Goal: Transaction & Acquisition: Subscribe to service/newsletter

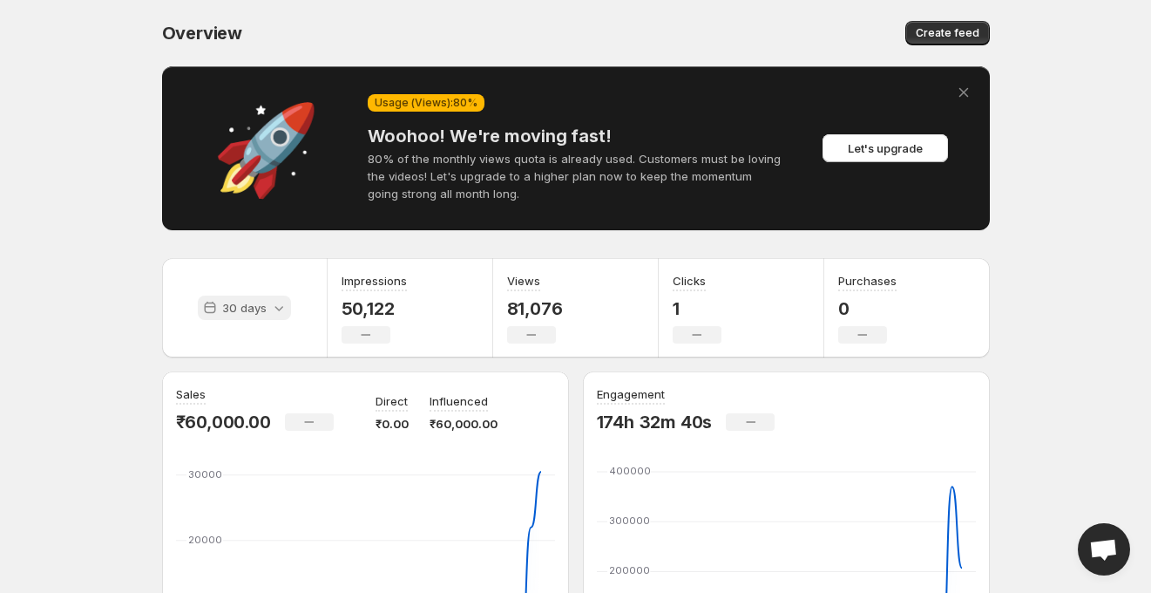
click at [261, 310] on p "30 days" at bounding box center [244, 307] width 44 height 17
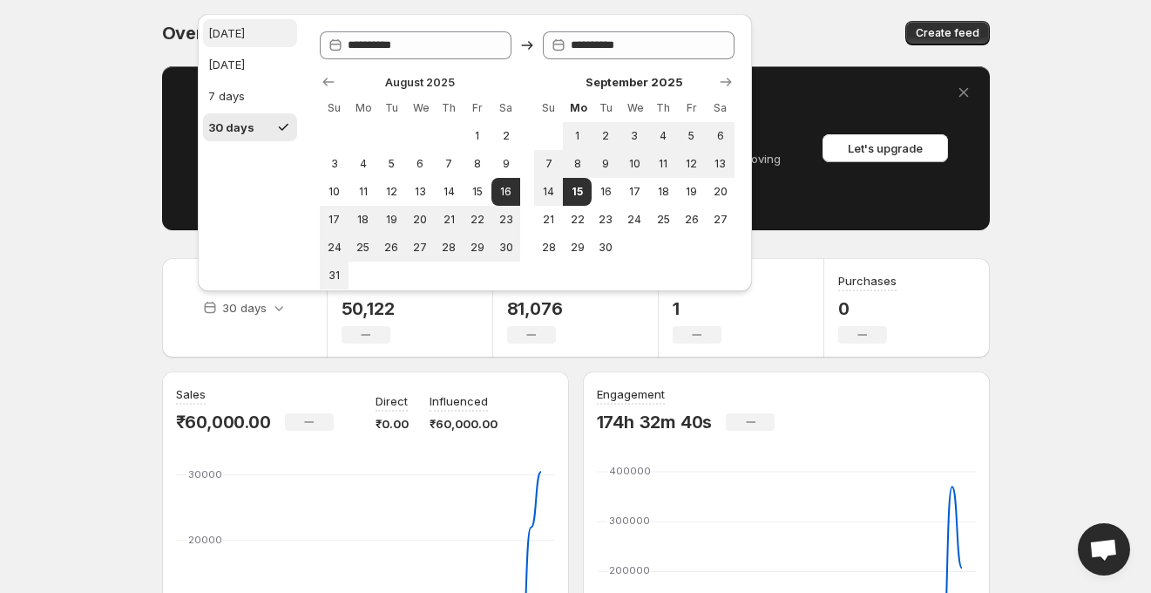
click at [234, 24] on div "[DATE]" at bounding box center [226, 32] width 37 height 17
type input "**********"
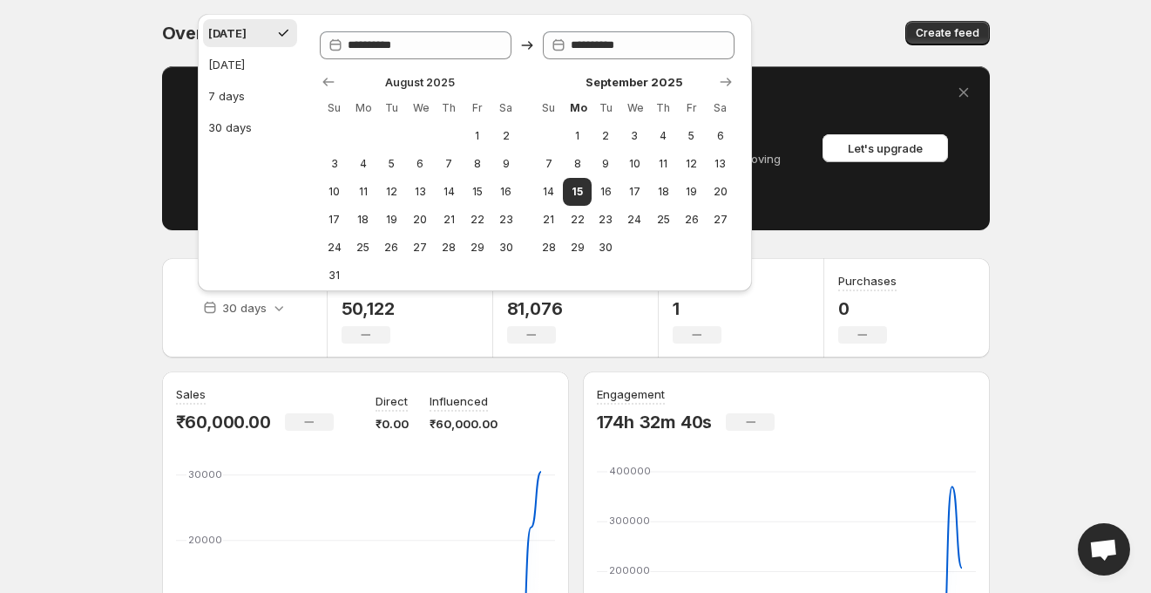
click at [252, 36] on button "[DATE]" at bounding box center [250, 33] width 94 height 28
click at [309, 1] on div "**********" at bounding box center [475, 147] width 568 height 295
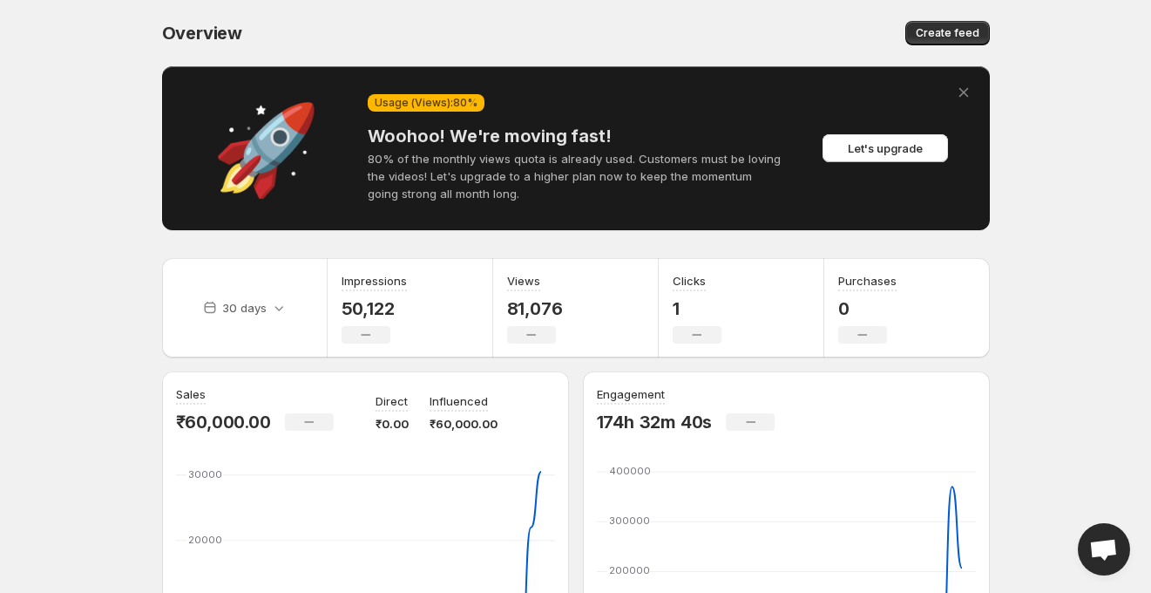
click at [268, 287] on div "30 days" at bounding box center [245, 307] width 166 height 99
click at [258, 308] on p "30 days" at bounding box center [244, 307] width 44 height 17
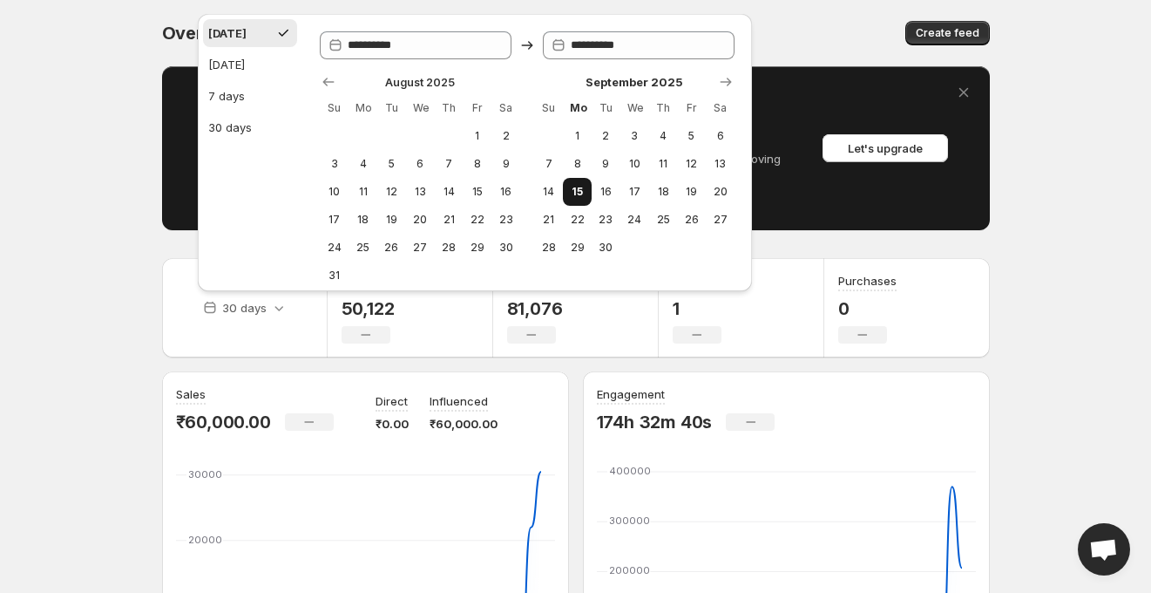
click at [580, 189] on span "15" at bounding box center [577, 192] width 15 height 14
drag, startPoint x: 723, startPoint y: 79, endPoint x: 522, endPoint y: -51, distance: 238.8
click at [522, 0] on html "Home Feeds Videos Subscription Settings Overview. This page is ready Overview C…" at bounding box center [575, 296] width 1151 height 593
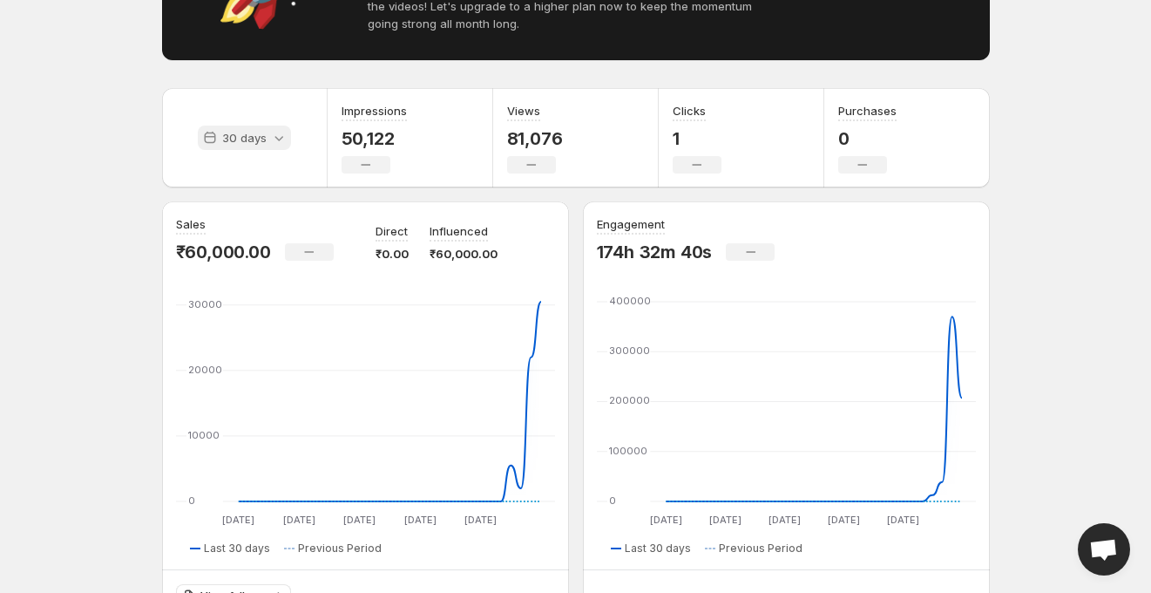
scroll to position [189, 0]
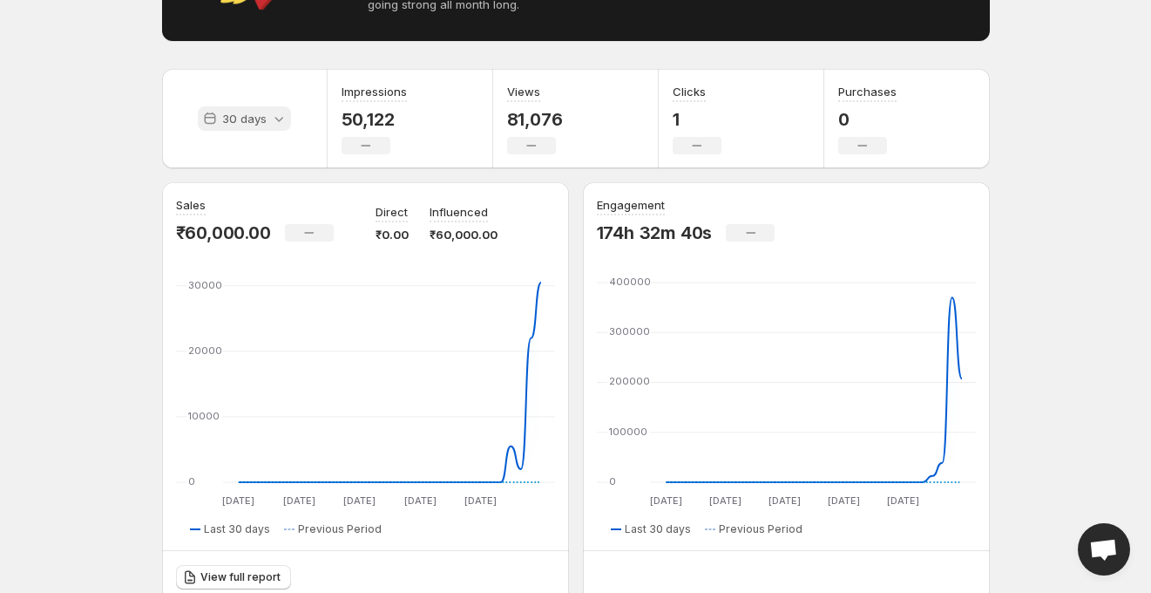
click at [270, 125] on icon at bounding box center [278, 118] width 17 height 17
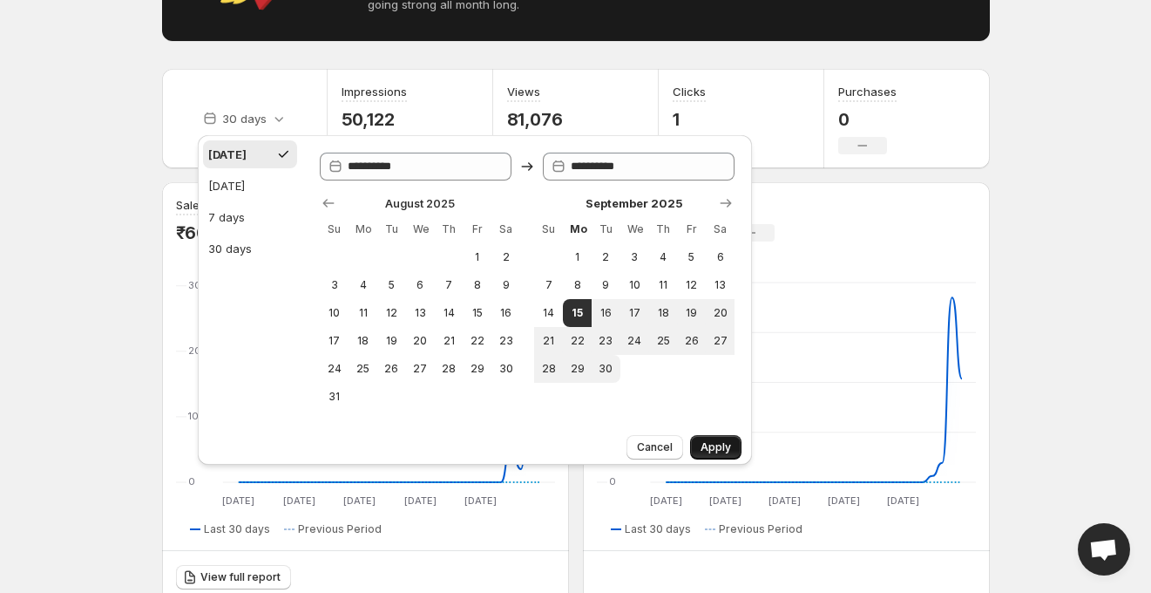
click at [711, 444] on span "Apply" at bounding box center [716, 447] width 31 height 14
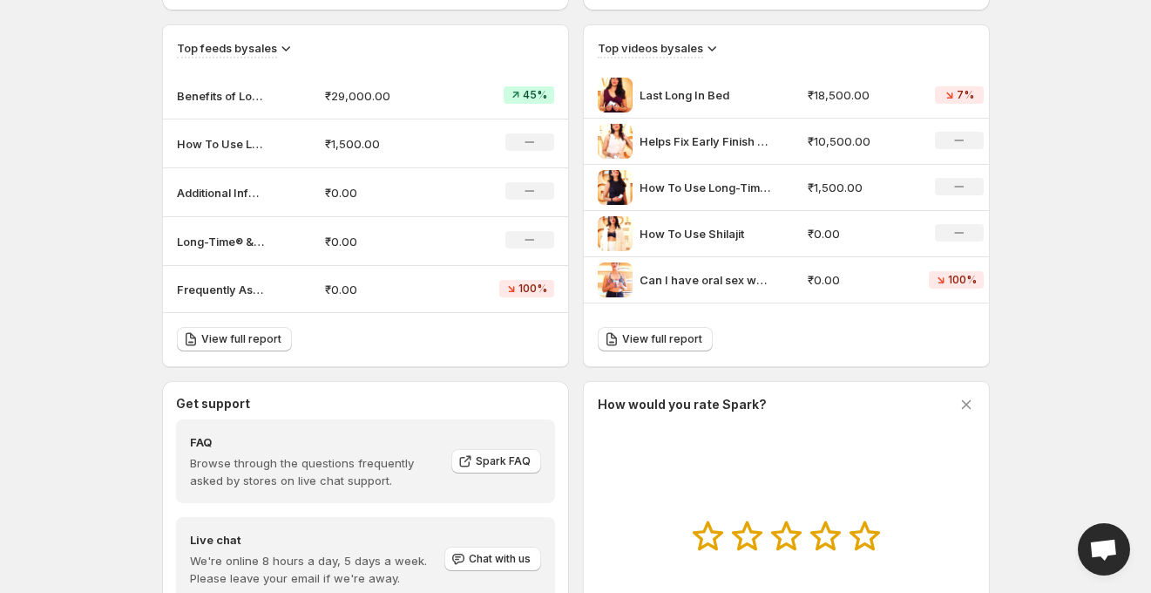
scroll to position [946, 0]
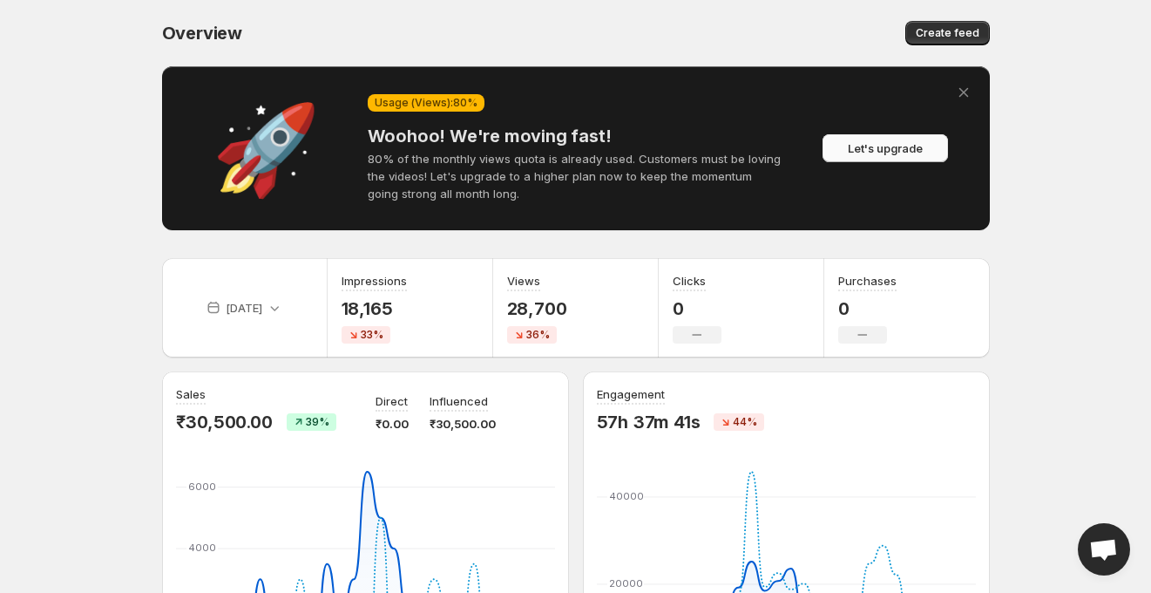
click at [882, 146] on span "Let's upgrade" at bounding box center [885, 147] width 75 height 17
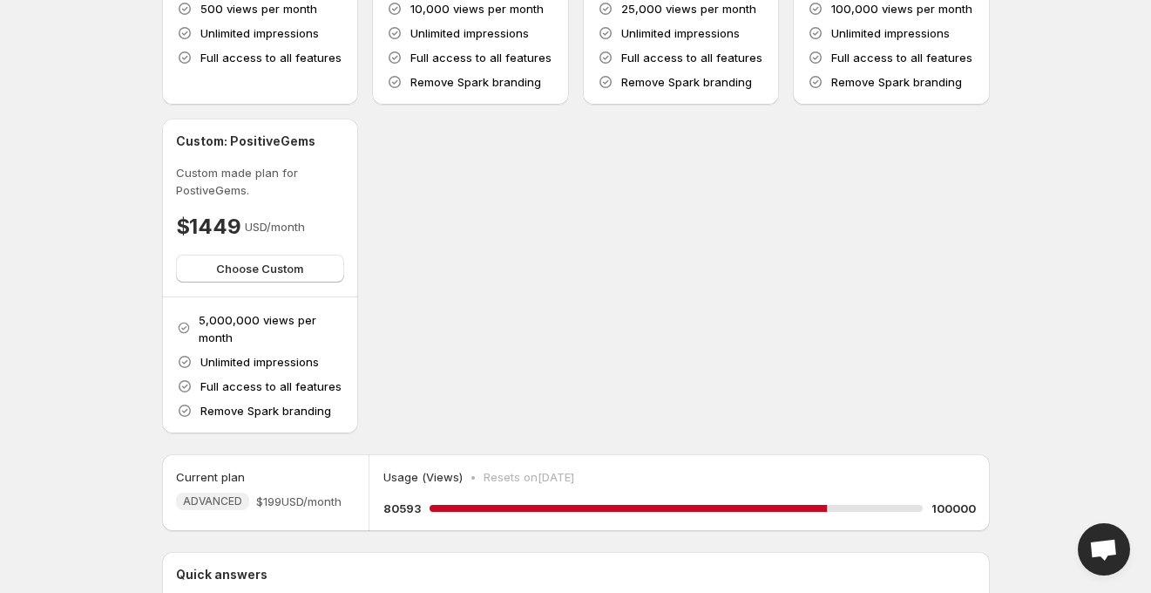
scroll to position [263, 0]
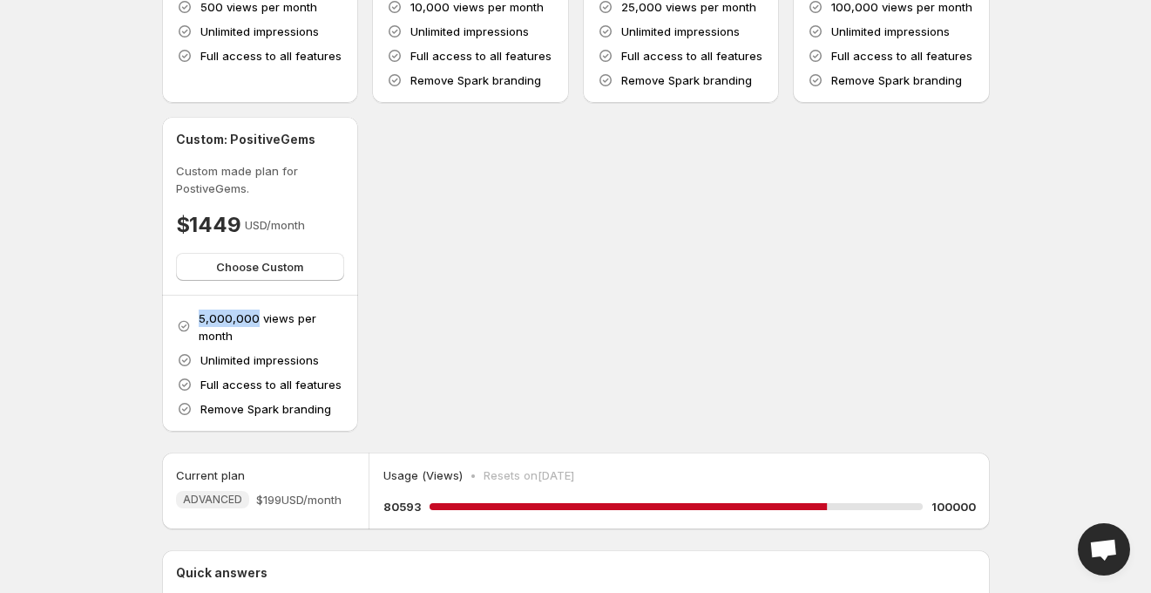
drag, startPoint x: 198, startPoint y: 318, endPoint x: 254, endPoint y: 321, distance: 56.7
click at [254, 321] on div "5,000,000 views per month" at bounding box center [260, 326] width 169 height 35
click at [412, 332] on div "STARTER For those getting started with shoppable videos. Free Choose Free 500 v…" at bounding box center [576, 119] width 828 height 626
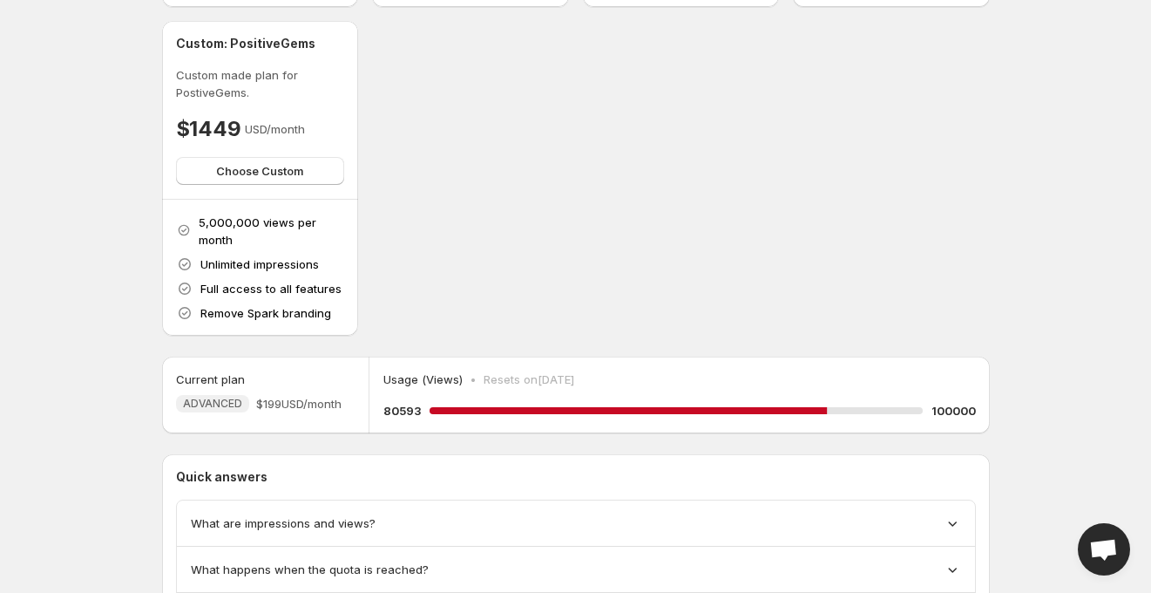
scroll to position [383, 0]
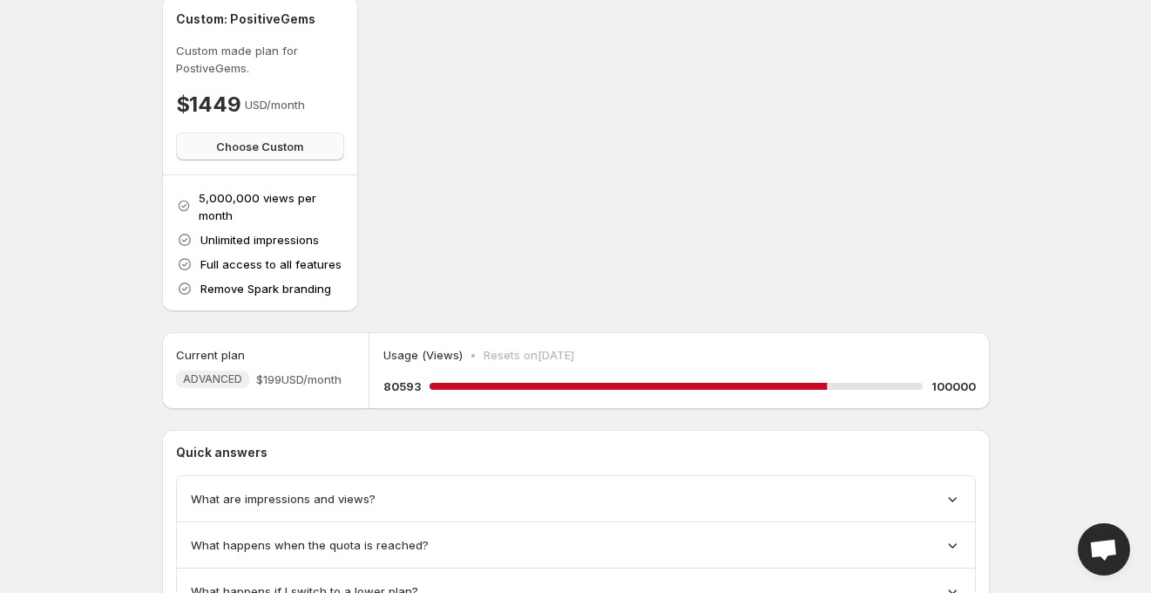
click at [283, 148] on span "Choose Custom" at bounding box center [259, 146] width 87 height 17
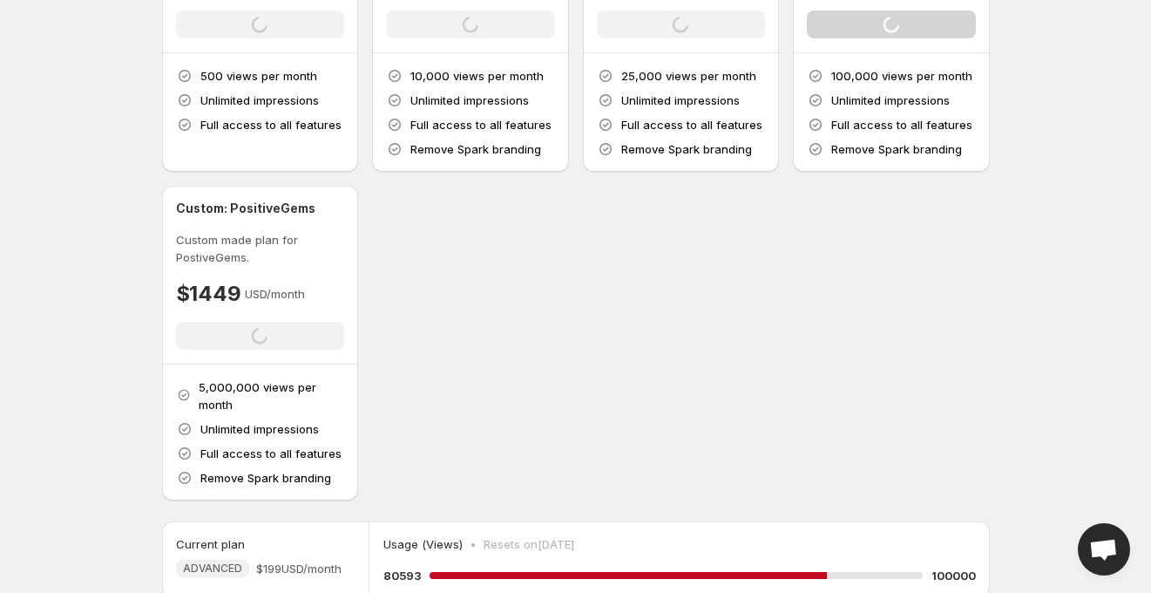
scroll to position [158, 0]
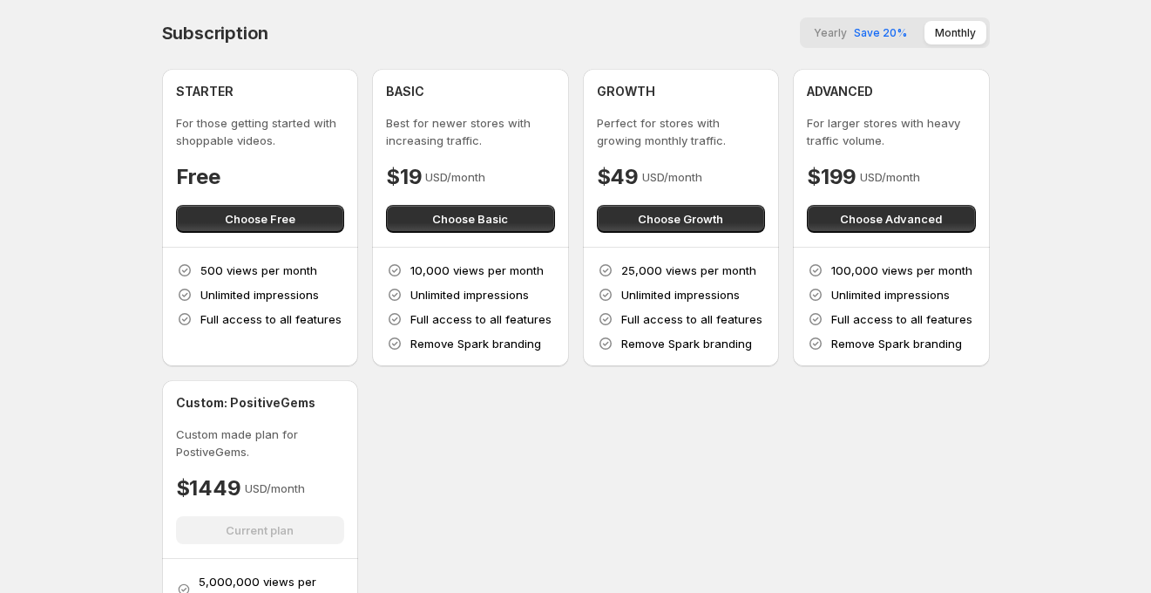
scroll to position [485, 0]
